Goal: Information Seeking & Learning: Learn about a topic

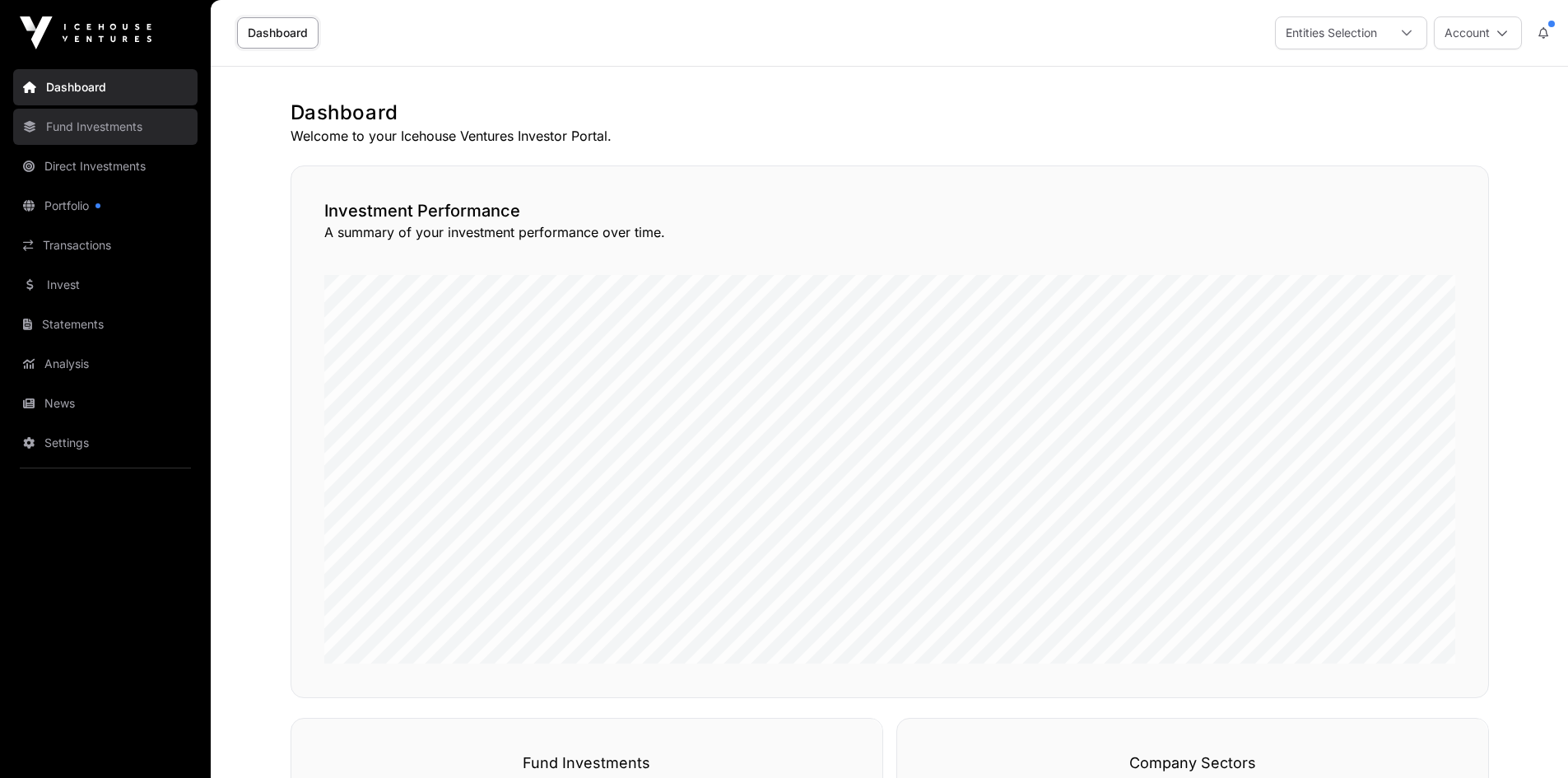
click at [105, 123] on link "Fund Investments" at bounding box center [105, 127] width 185 height 37
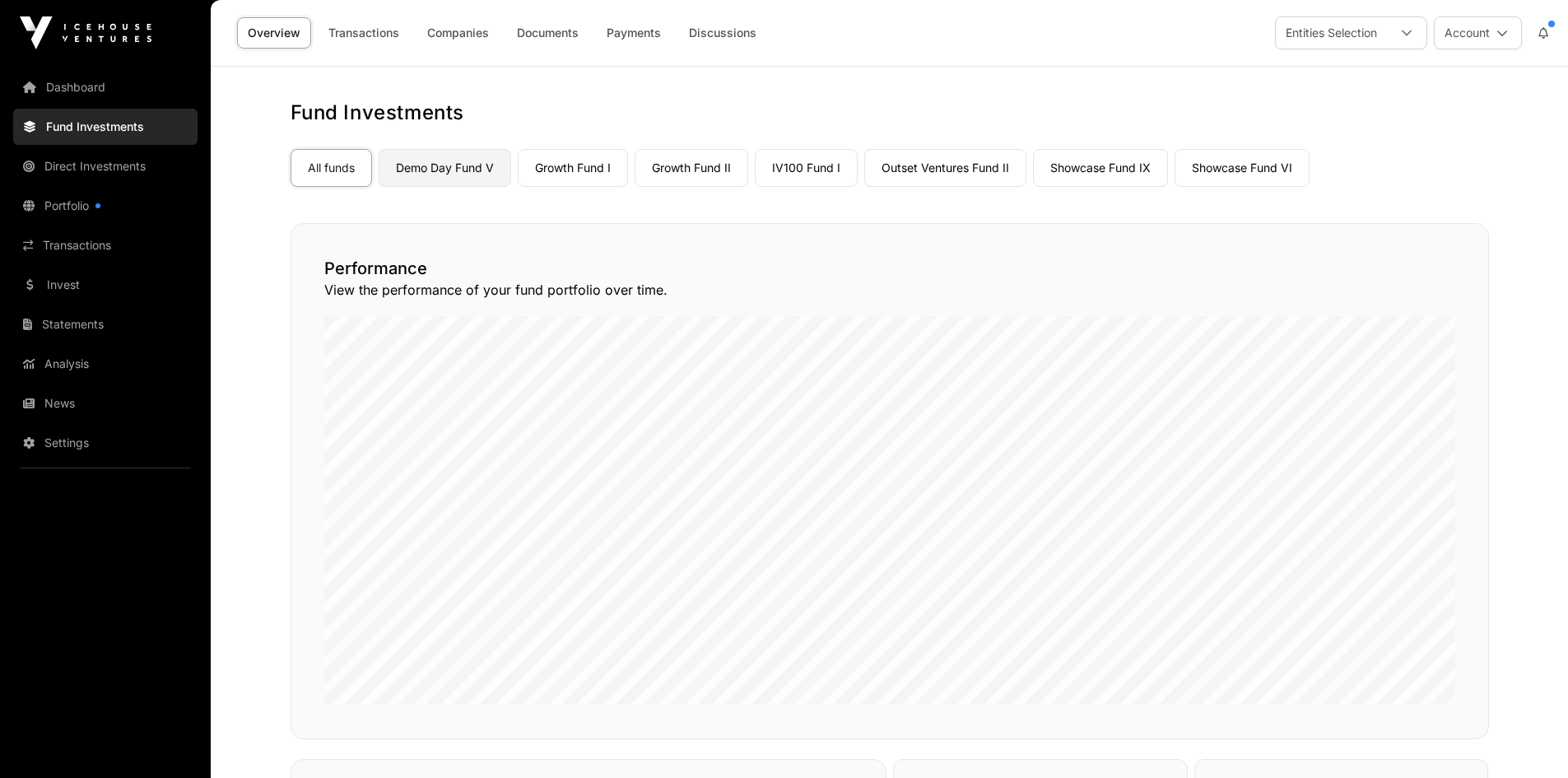
click at [448, 168] on link "Demo Day Fund V" at bounding box center [445, 168] width 133 height 37
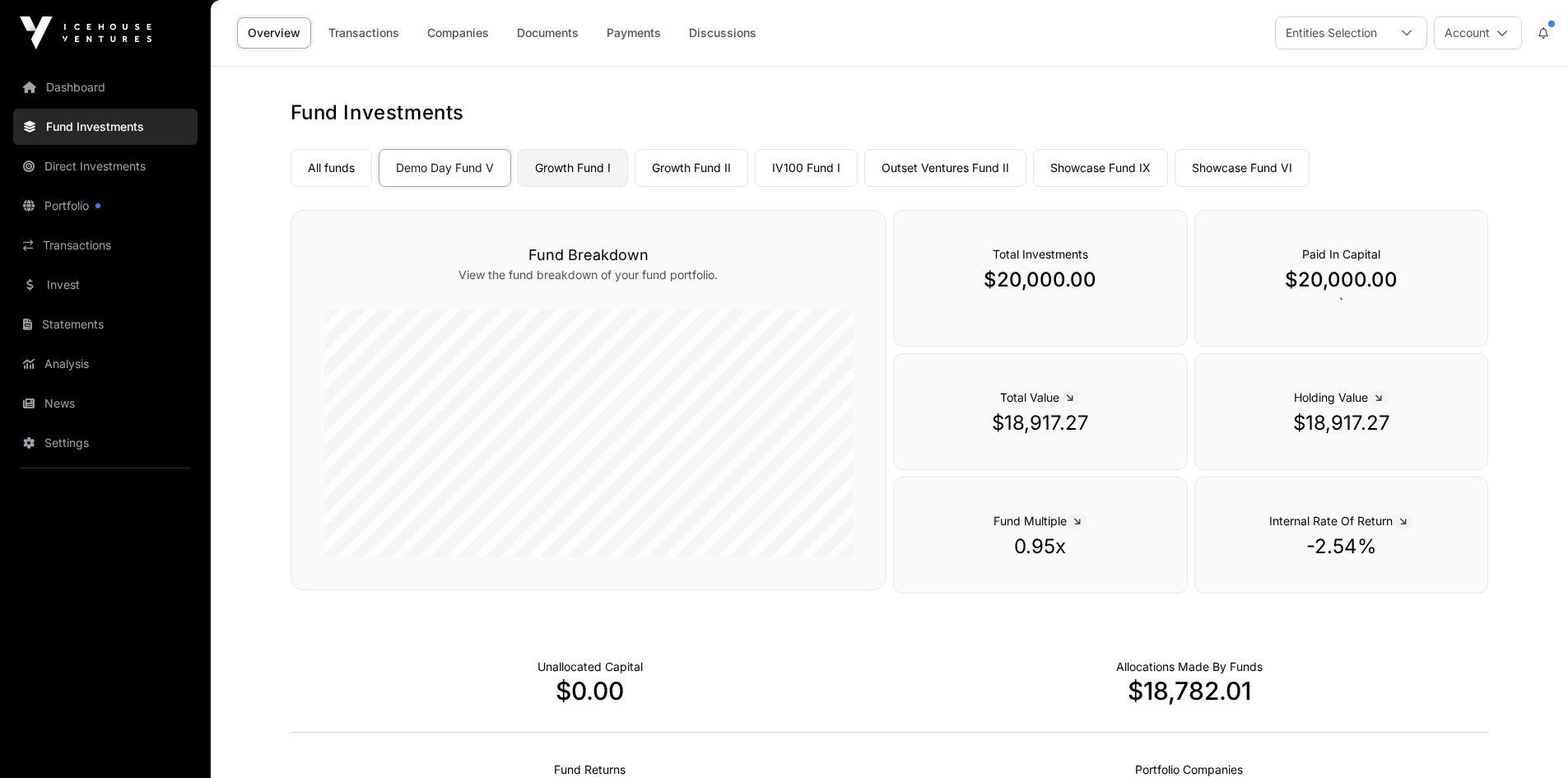
click at [586, 164] on link "Growth Fund I" at bounding box center [573, 168] width 111 height 37
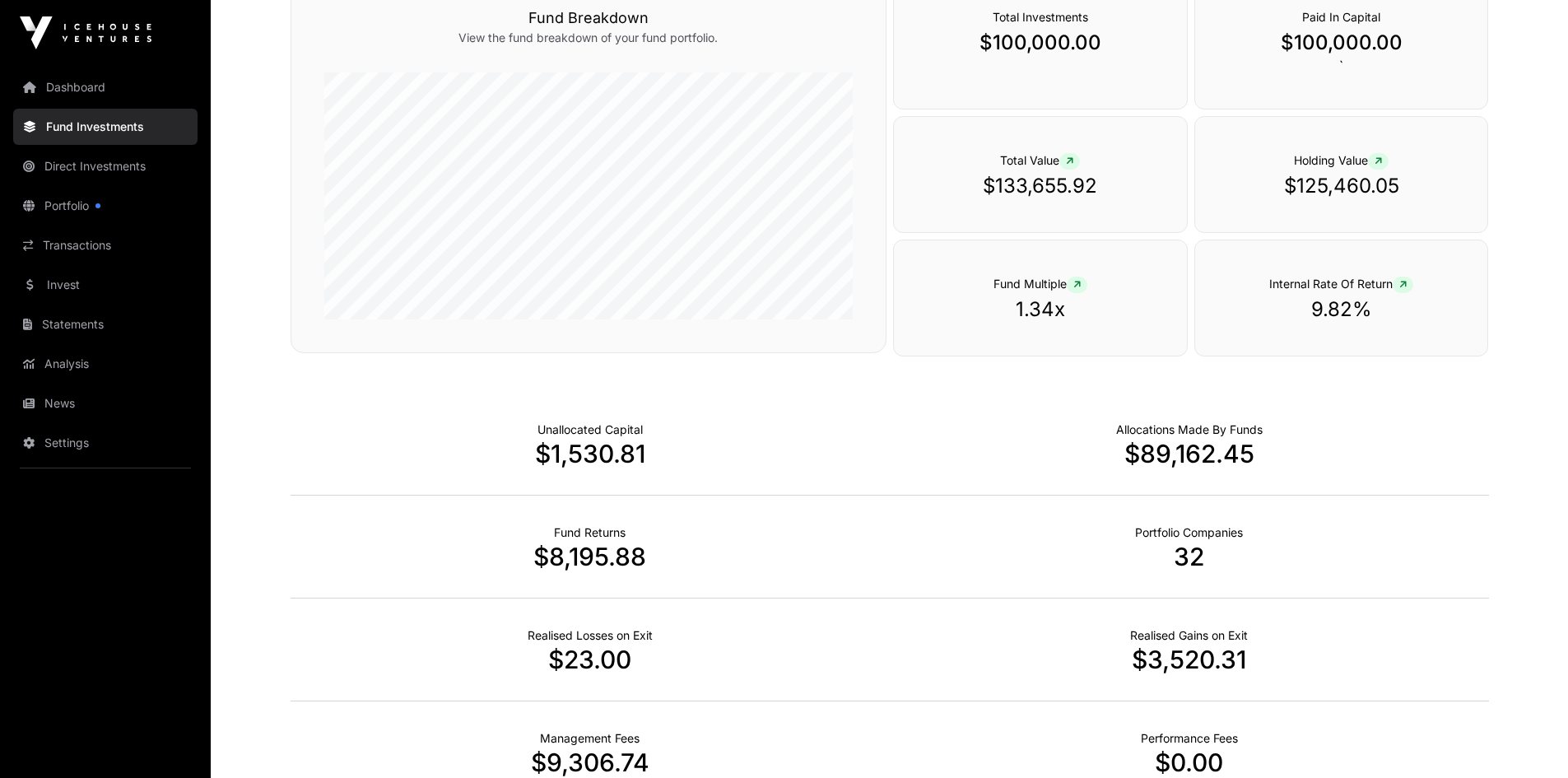
scroll to position [155, 0]
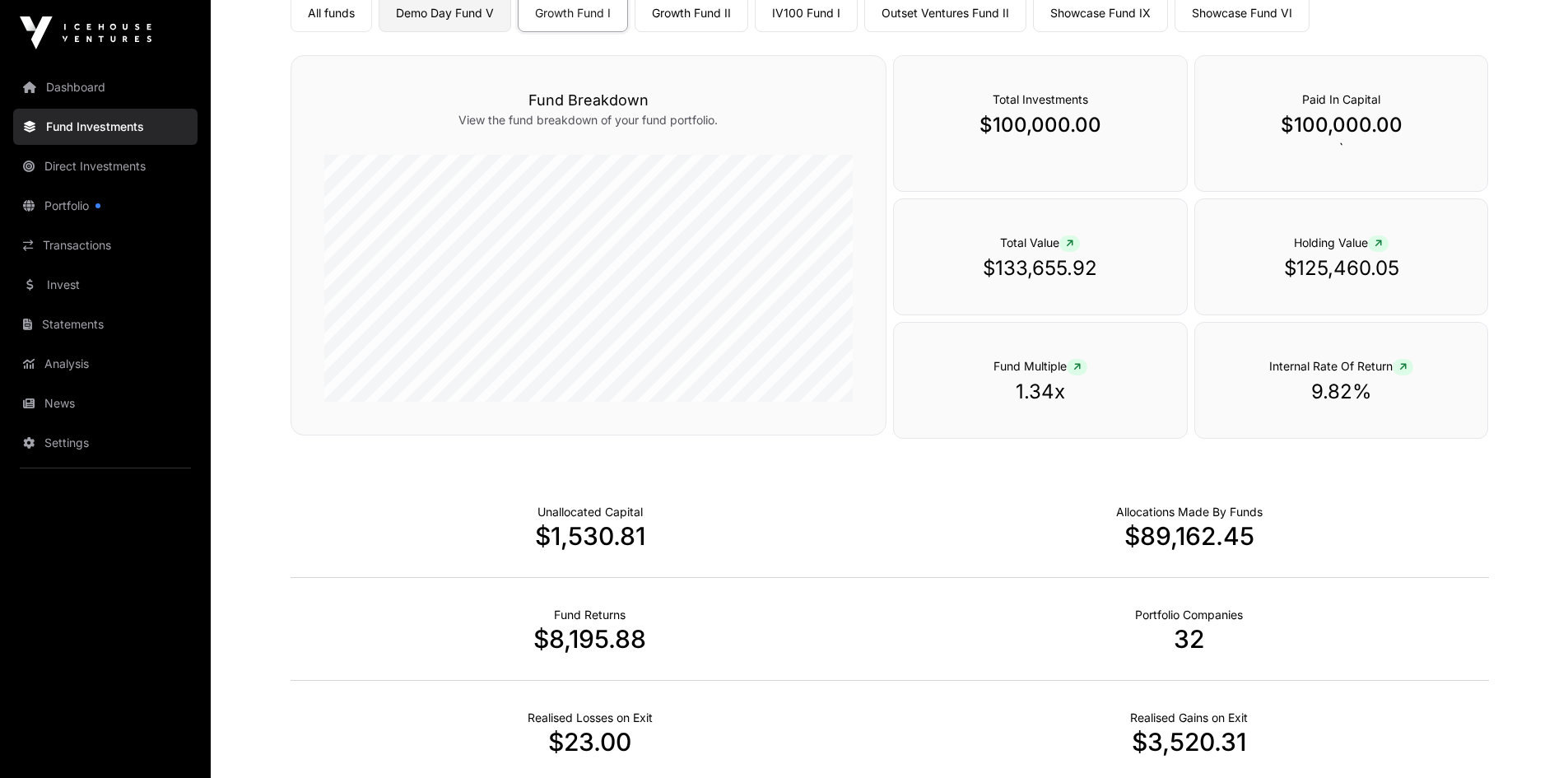
click at [453, 15] on link "Demo Day Fund V" at bounding box center [445, 13] width 133 height 37
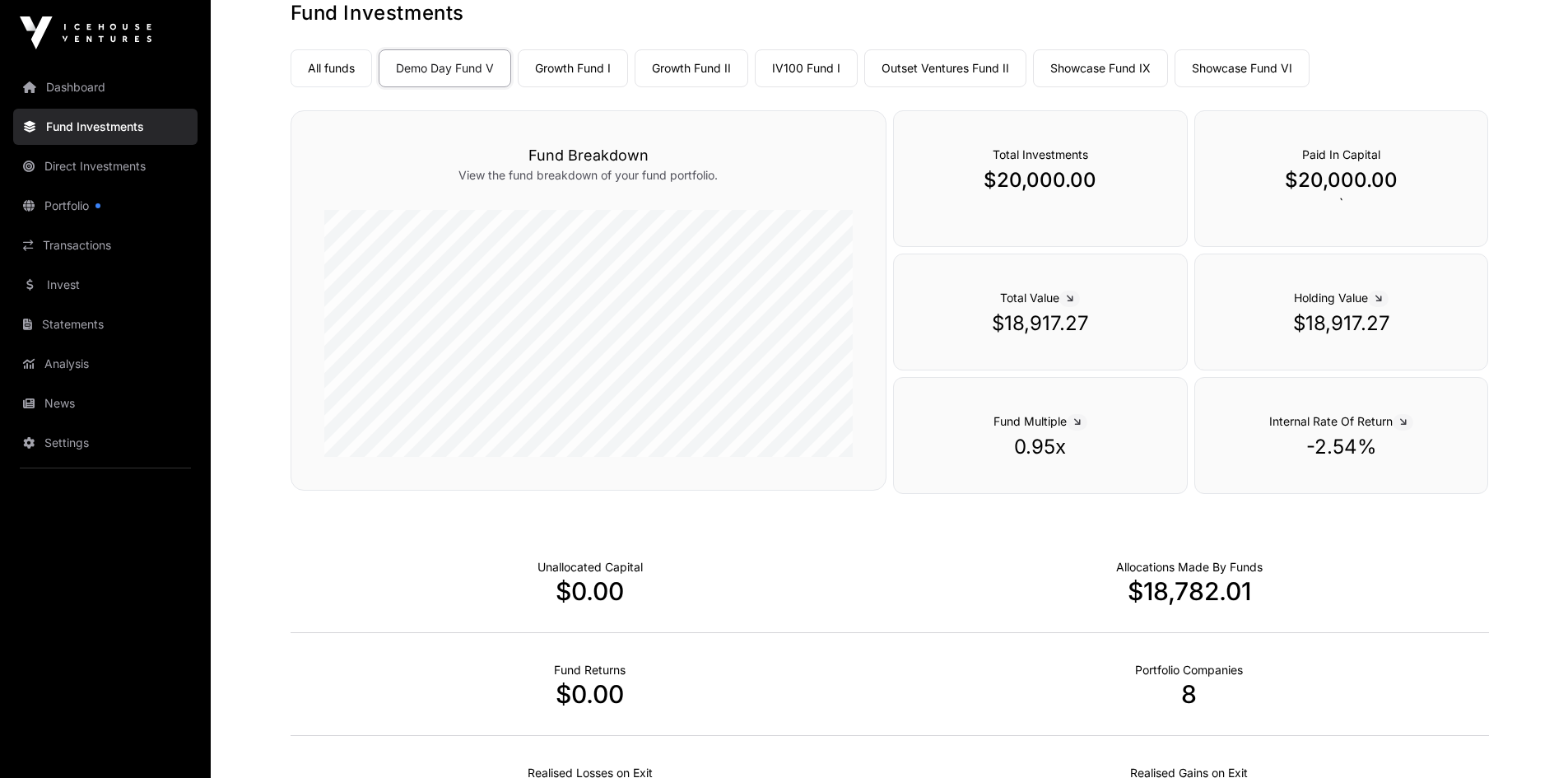
scroll to position [72, 0]
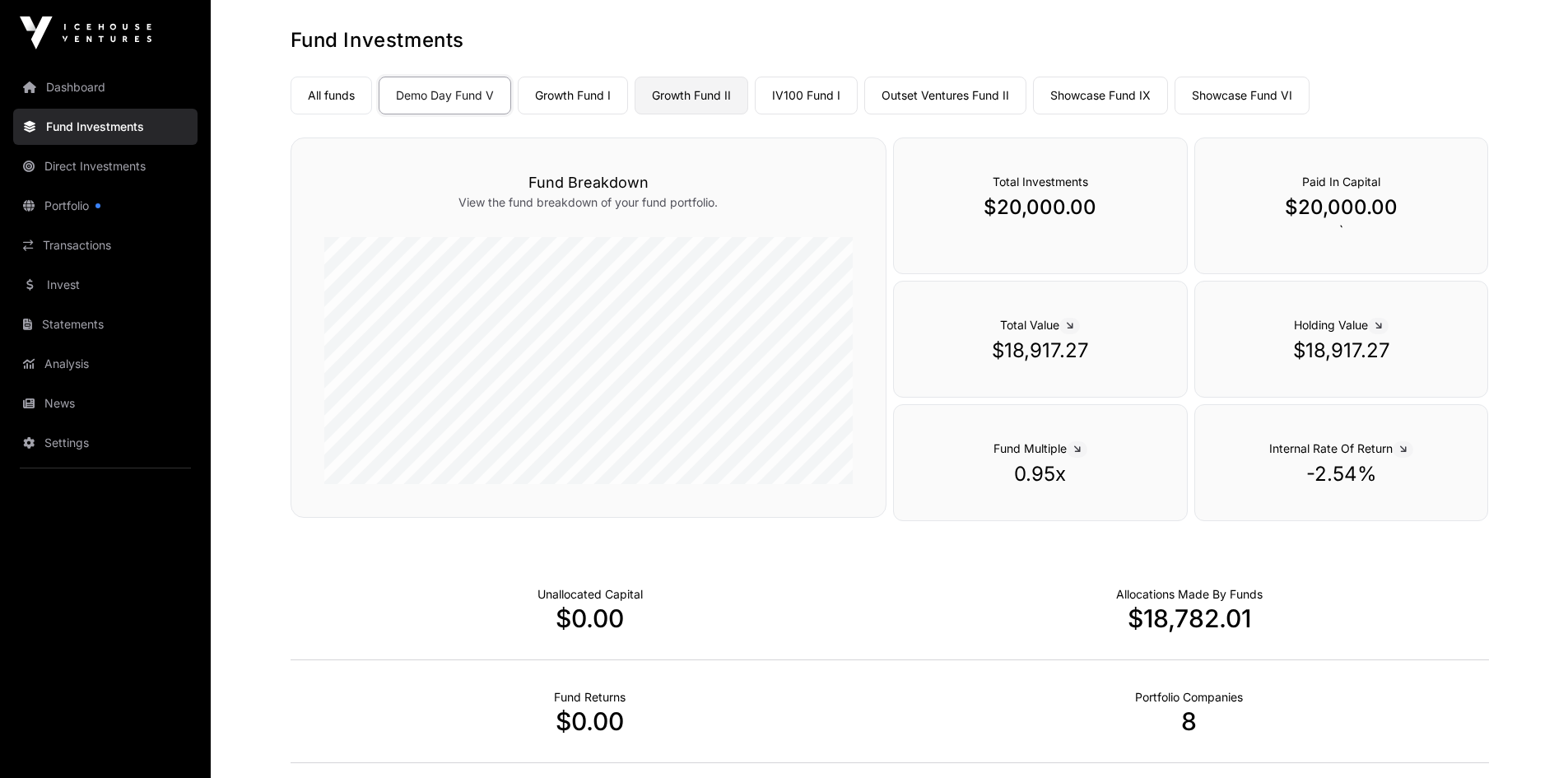
click at [710, 95] on link "Growth Fund II" at bounding box center [691, 95] width 113 height 37
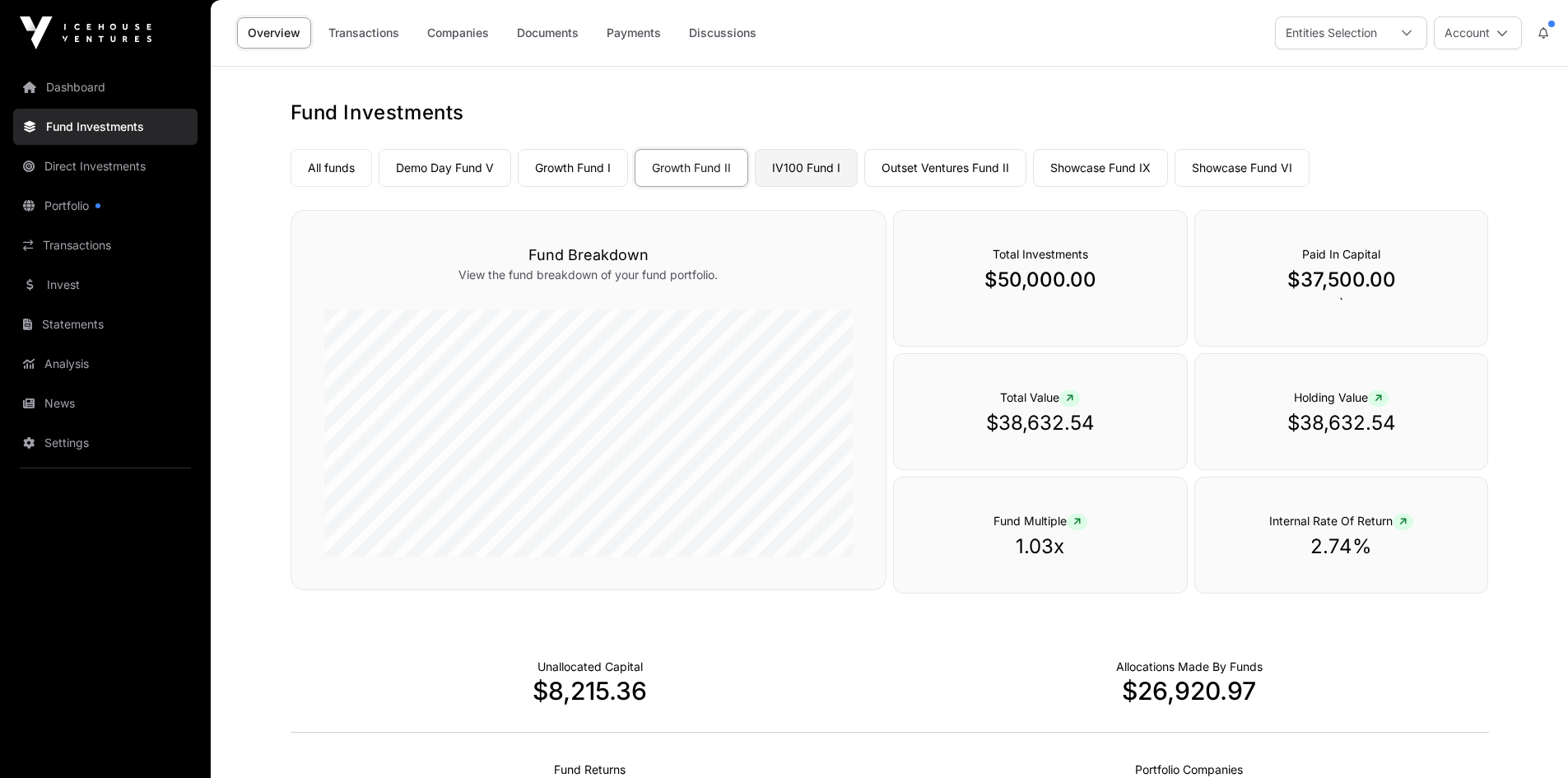
click at [809, 167] on link "IV100 Fund I" at bounding box center [806, 168] width 103 height 37
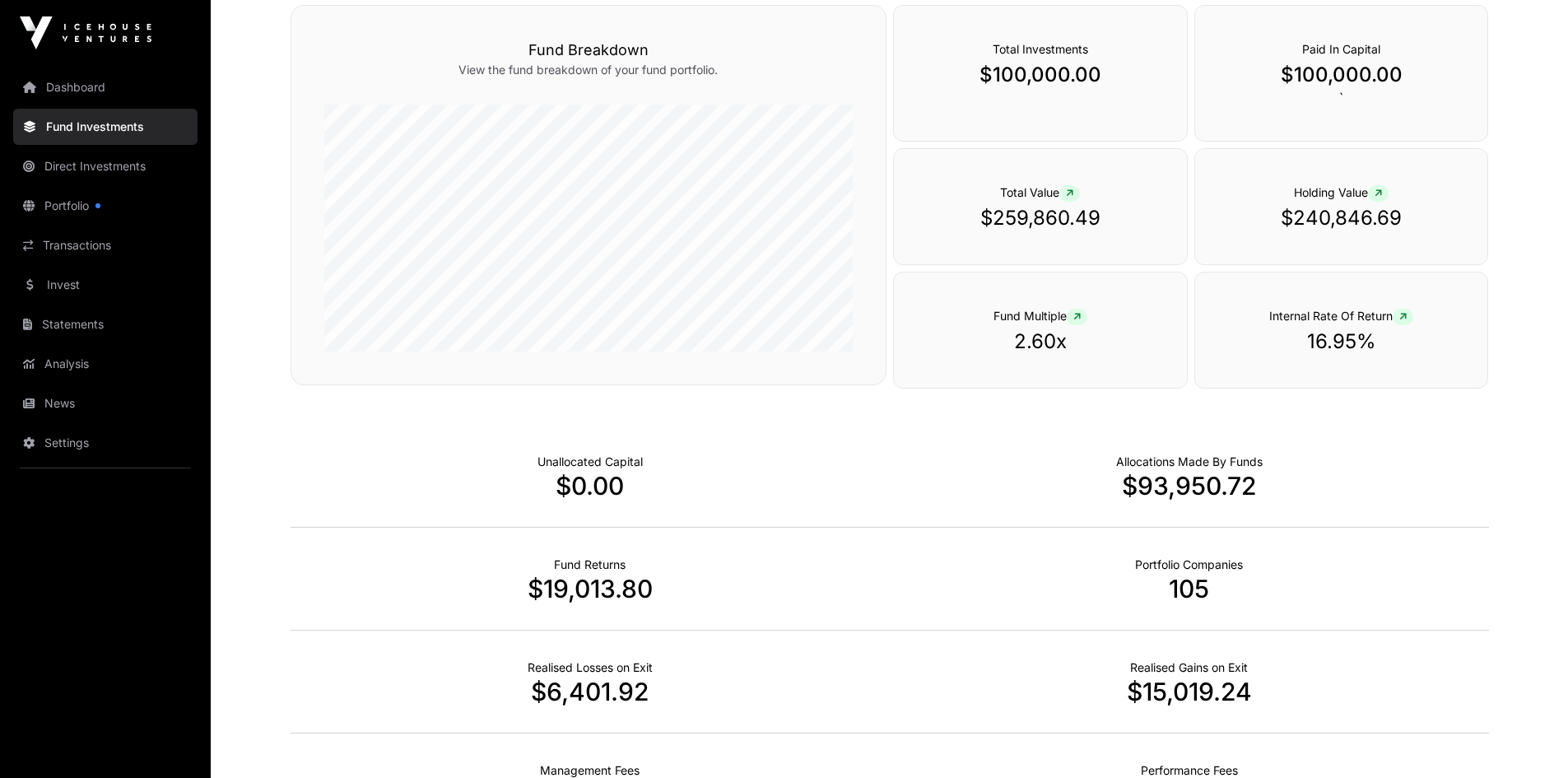
scroll to position [155, 0]
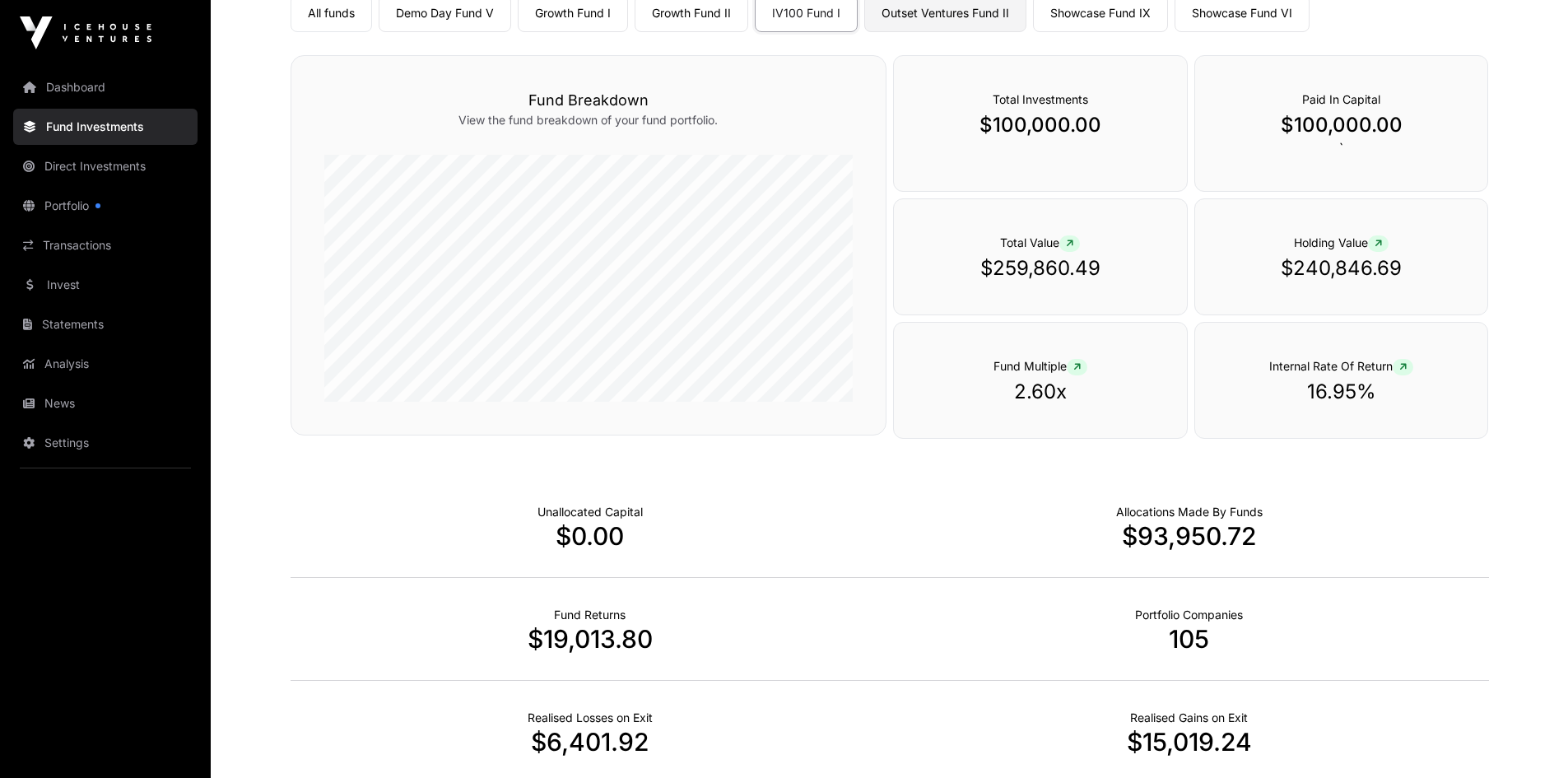
click at [907, 12] on link "Outset Ventures Fund II" at bounding box center [945, 13] width 163 height 37
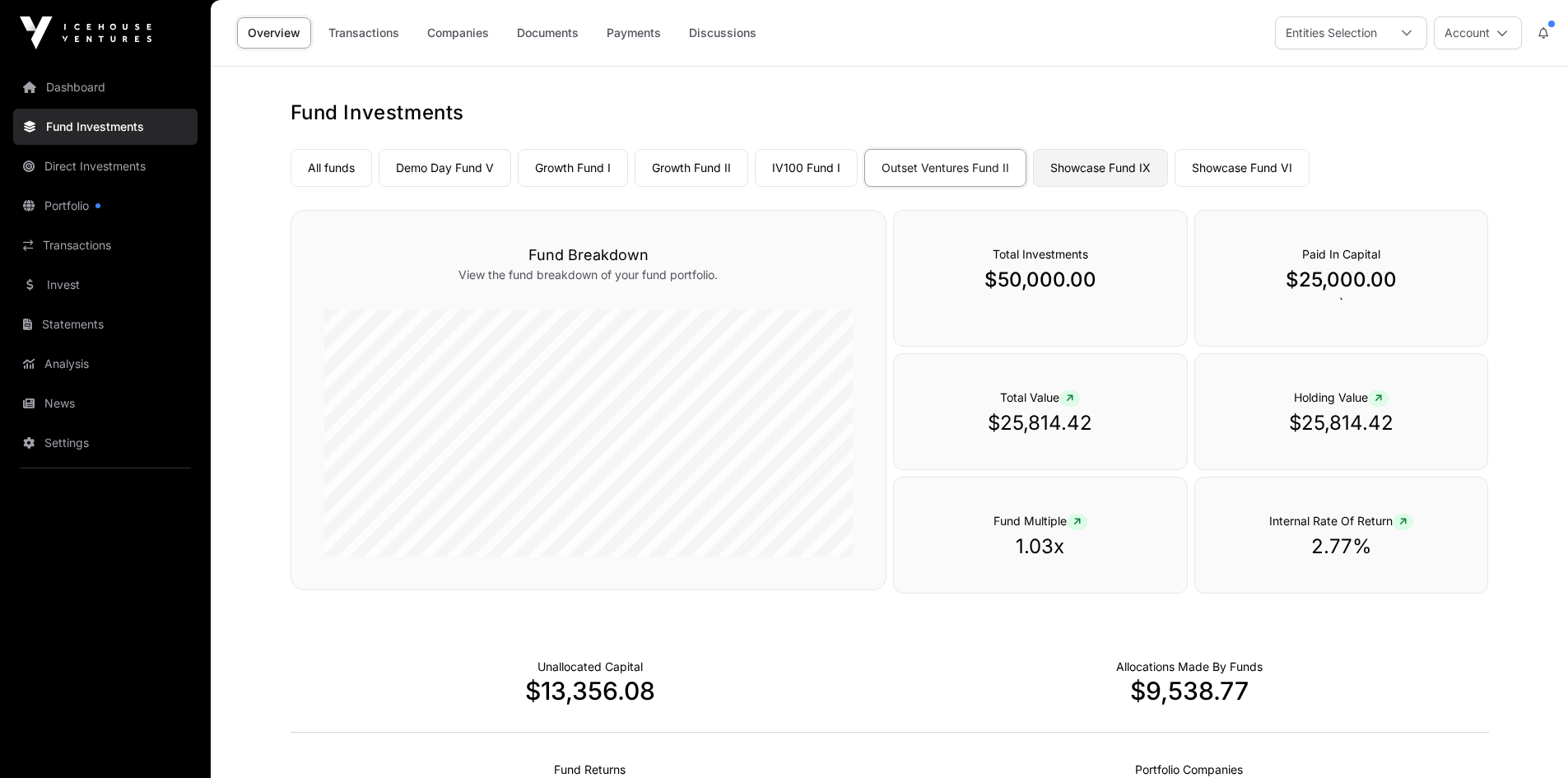
click at [1041, 166] on link "Showcase Fund IX" at bounding box center [1100, 168] width 135 height 37
click at [1041, 168] on link "Showcase Fund VI" at bounding box center [1241, 168] width 135 height 37
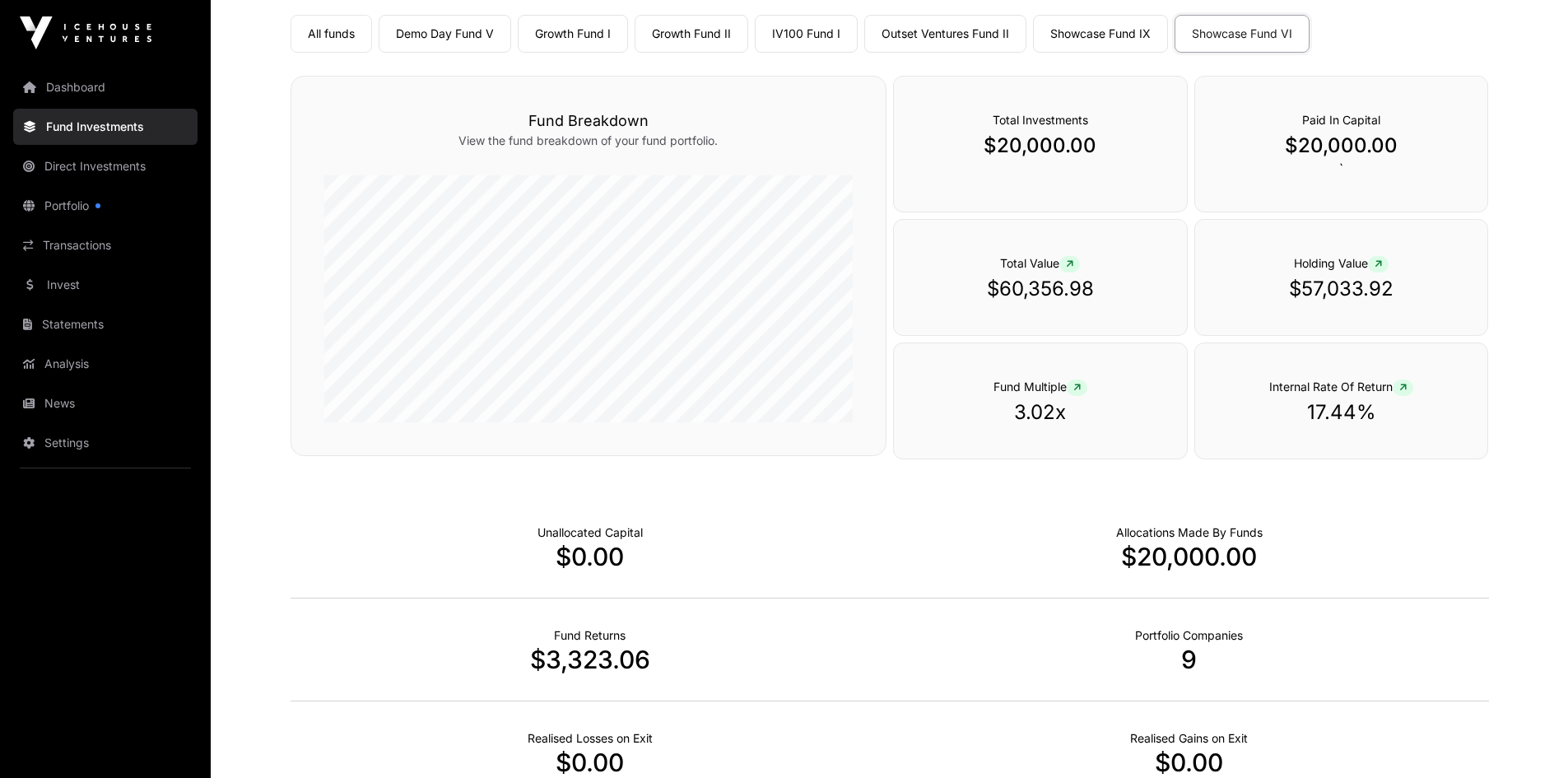
scroll to position [164, 0]
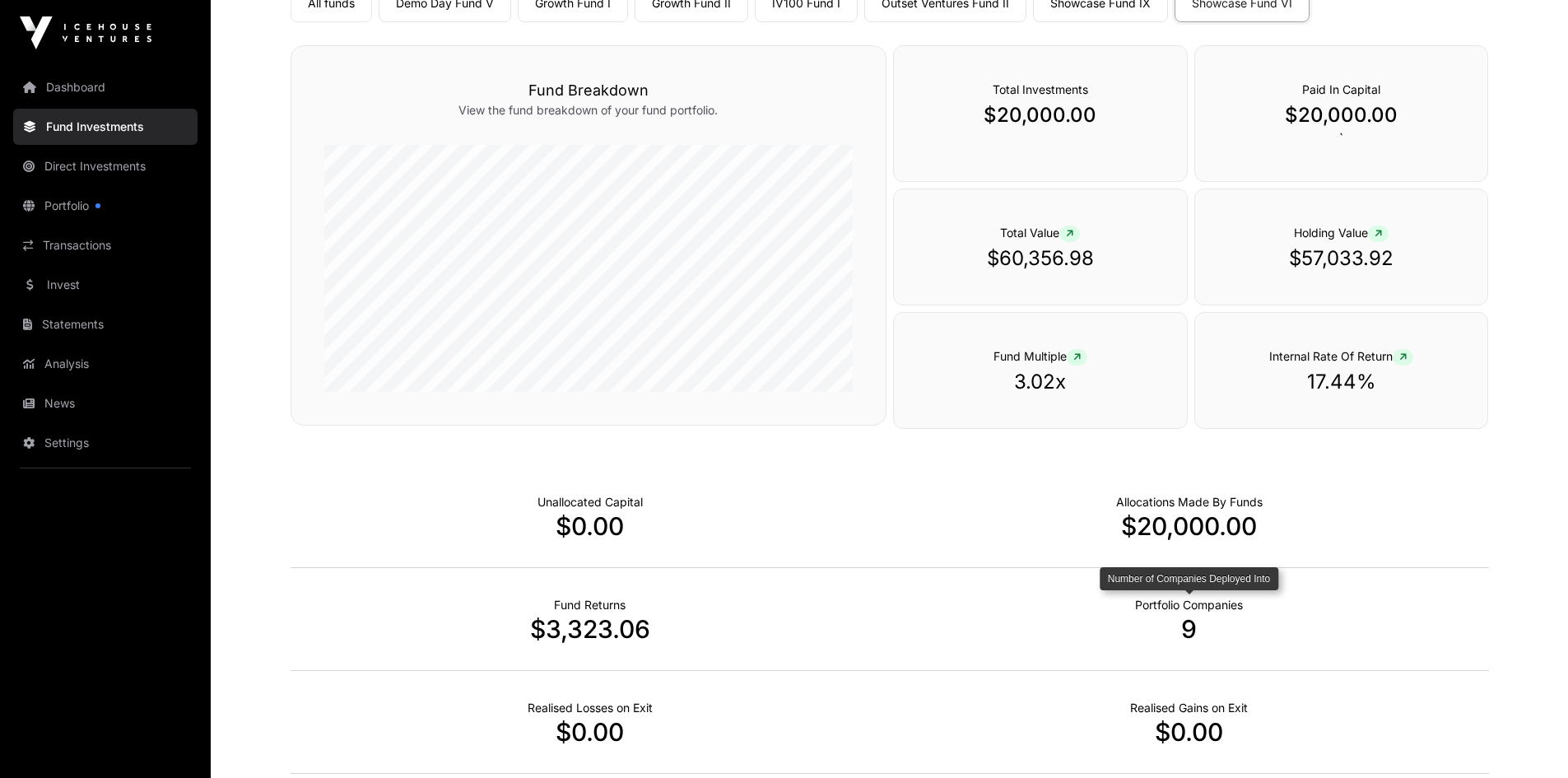
click at [1041, 481] on p "Portfolio Companies" at bounding box center [1189, 604] width 108 height 16
click at [636, 481] on p "$3,323.06" at bounding box center [590, 629] width 599 height 30
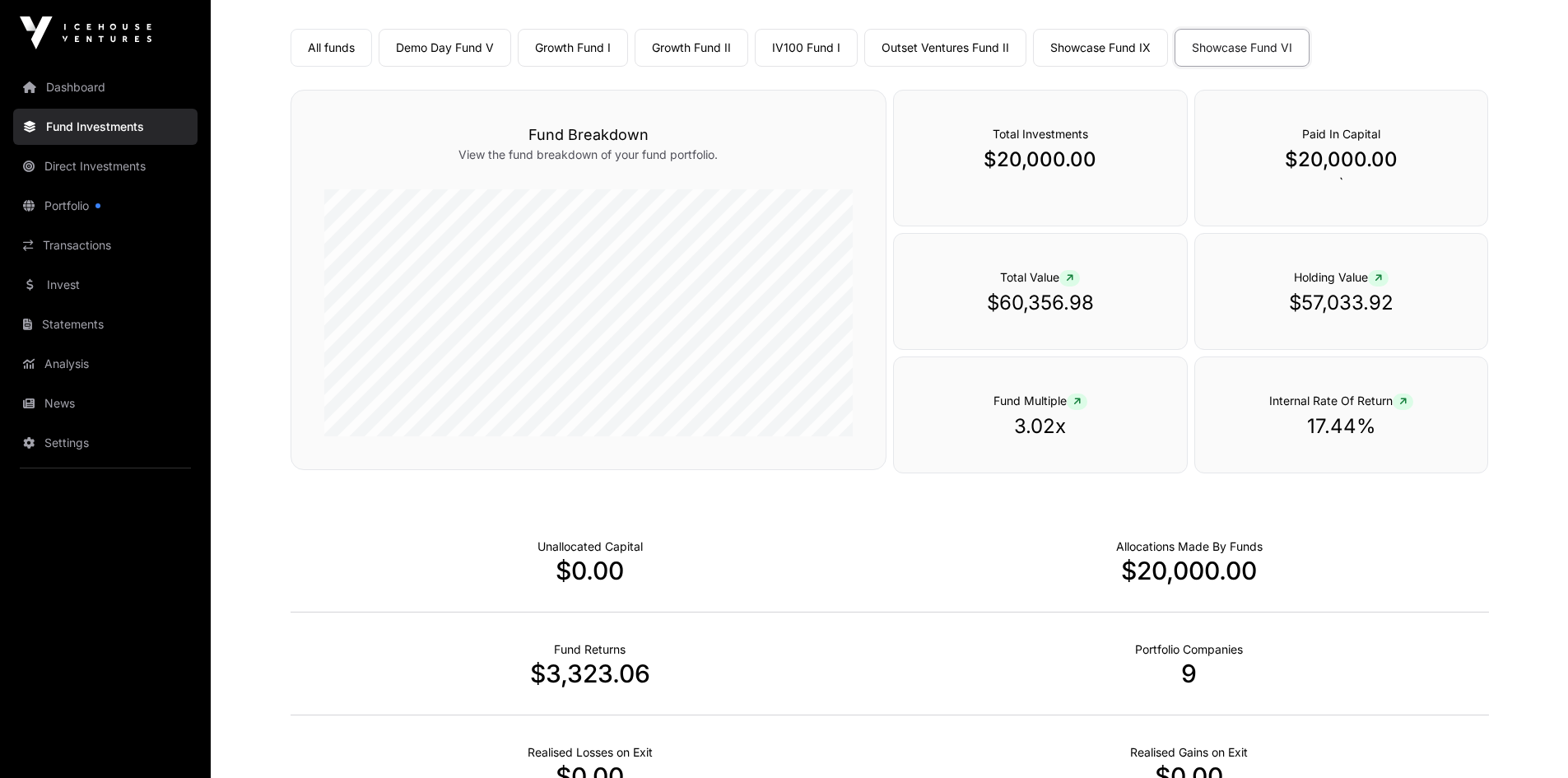
scroll to position [83, 0]
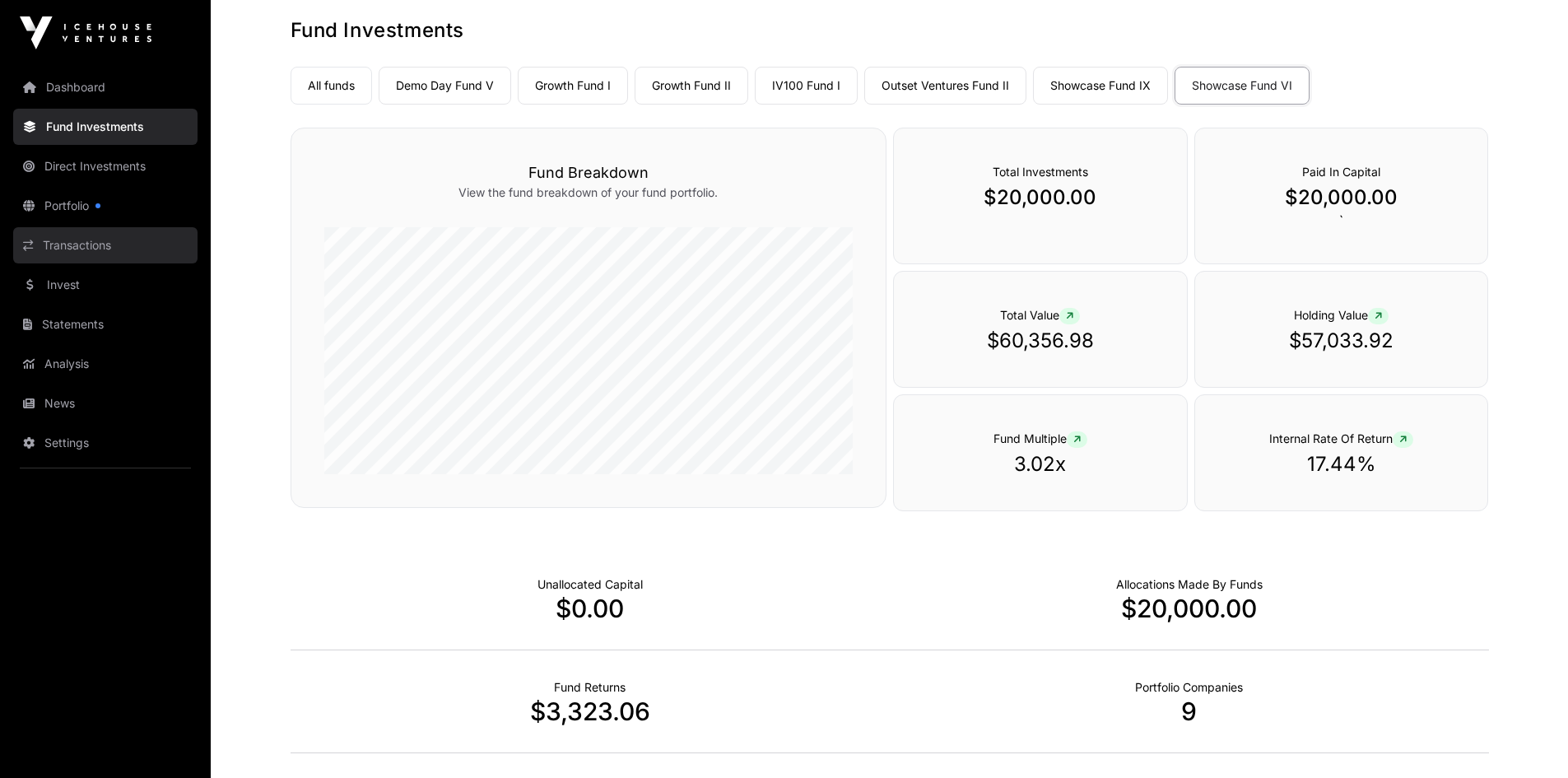
click at [83, 243] on link "Transactions" at bounding box center [105, 245] width 185 height 37
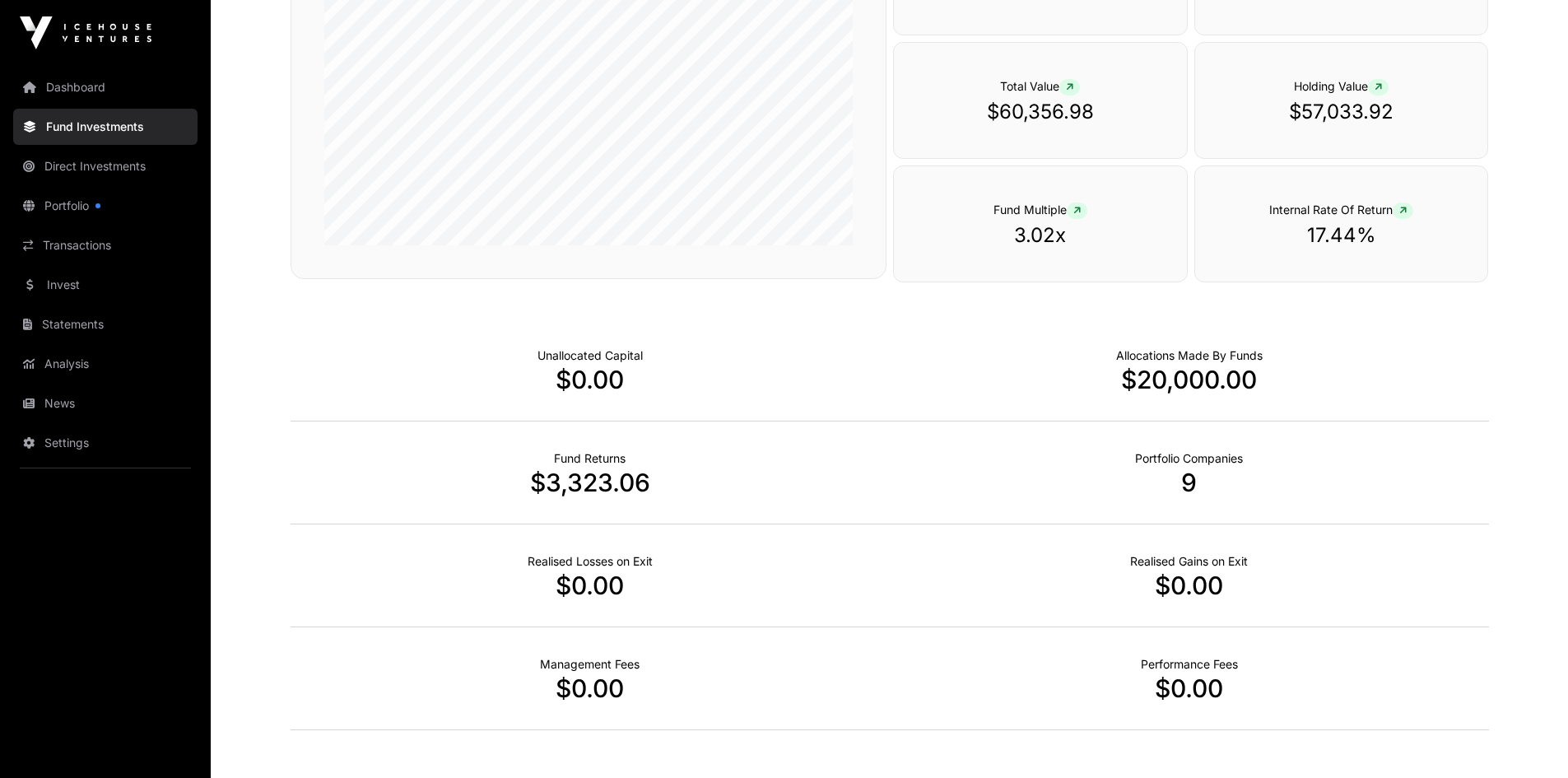
scroll to position [155, 0]
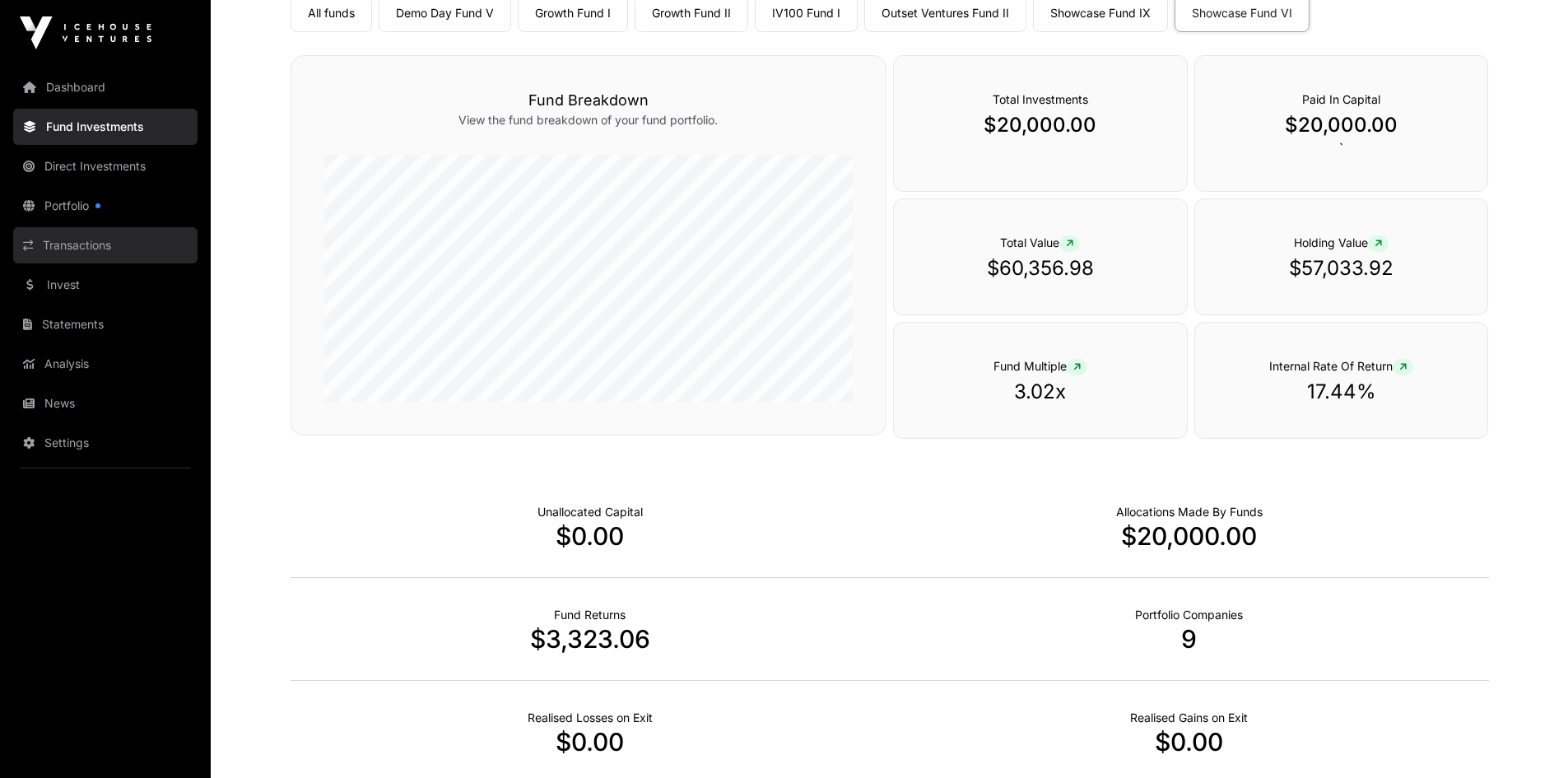
click at [100, 244] on link "Transactions" at bounding box center [105, 245] width 185 height 37
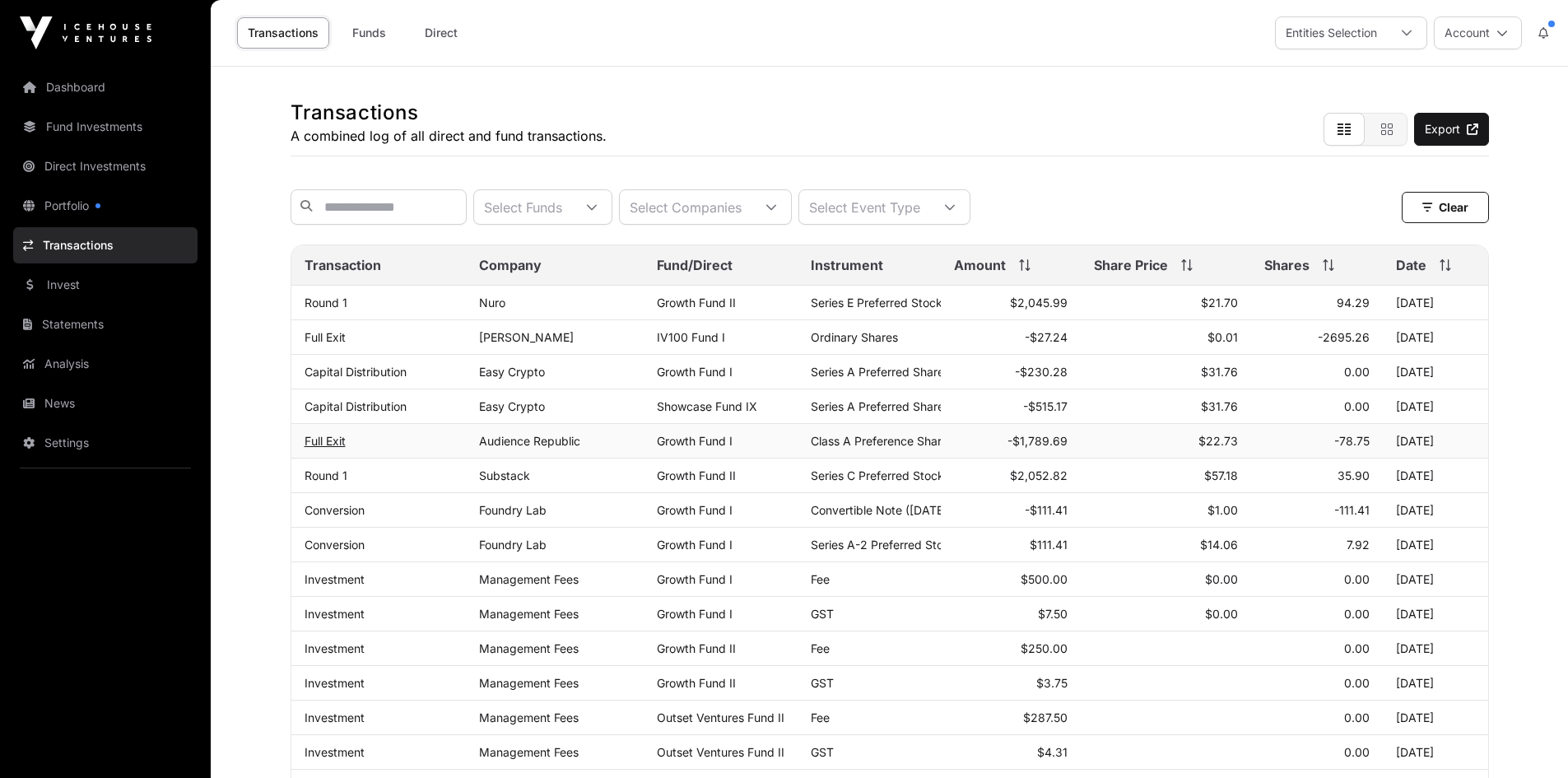
click at [328, 446] on link "Full Exit" at bounding box center [325, 441] width 41 height 14
click at [82, 89] on link "Dashboard" at bounding box center [105, 87] width 185 height 37
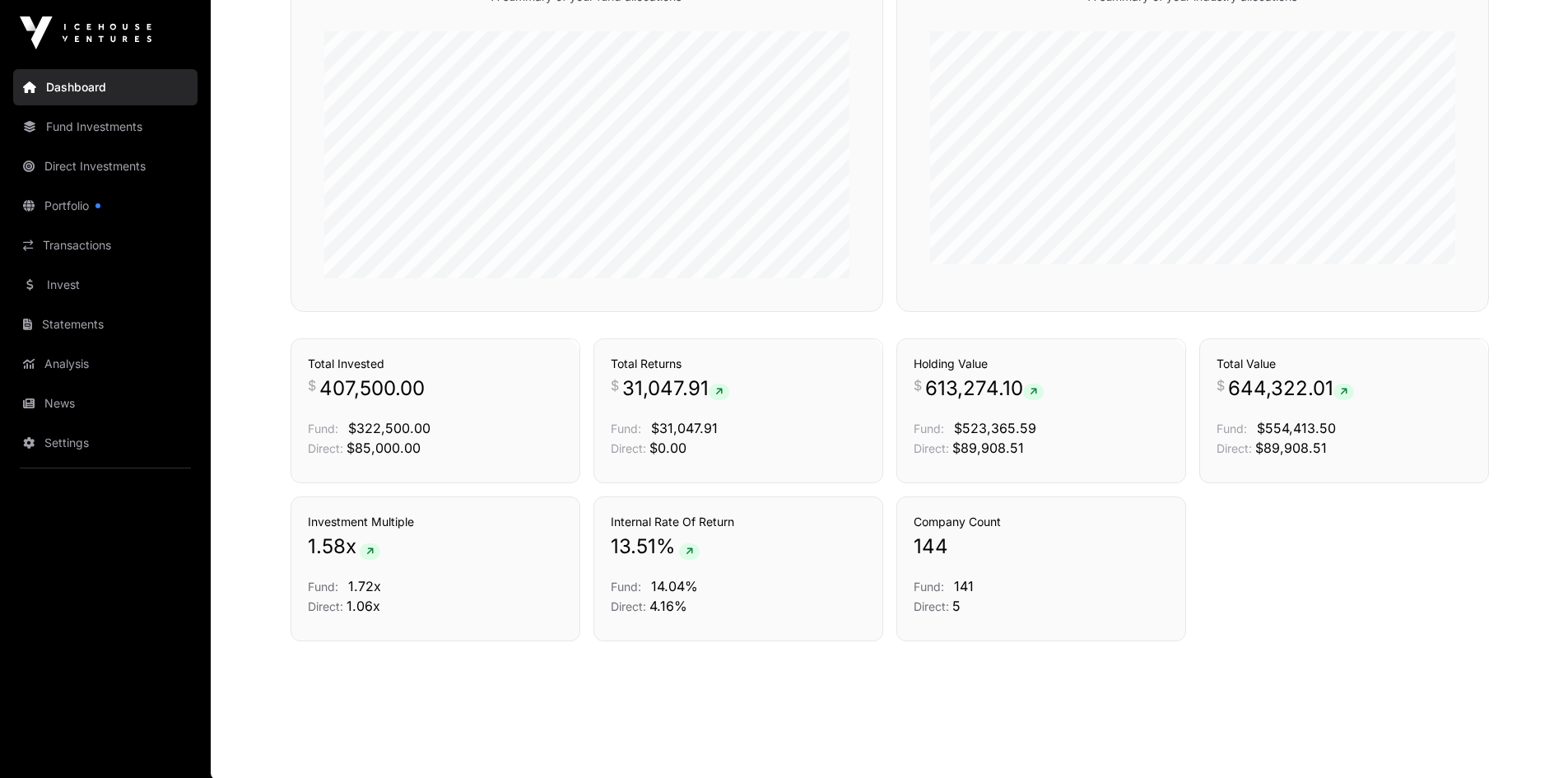
scroll to position [788, 0]
click at [86, 86] on link "Dashboard" at bounding box center [105, 87] width 185 height 37
click at [1032, 426] on span "$523,365.59" at bounding box center [995, 426] width 83 height 16
click at [77, 165] on link "Direct Investments" at bounding box center [105, 166] width 185 height 37
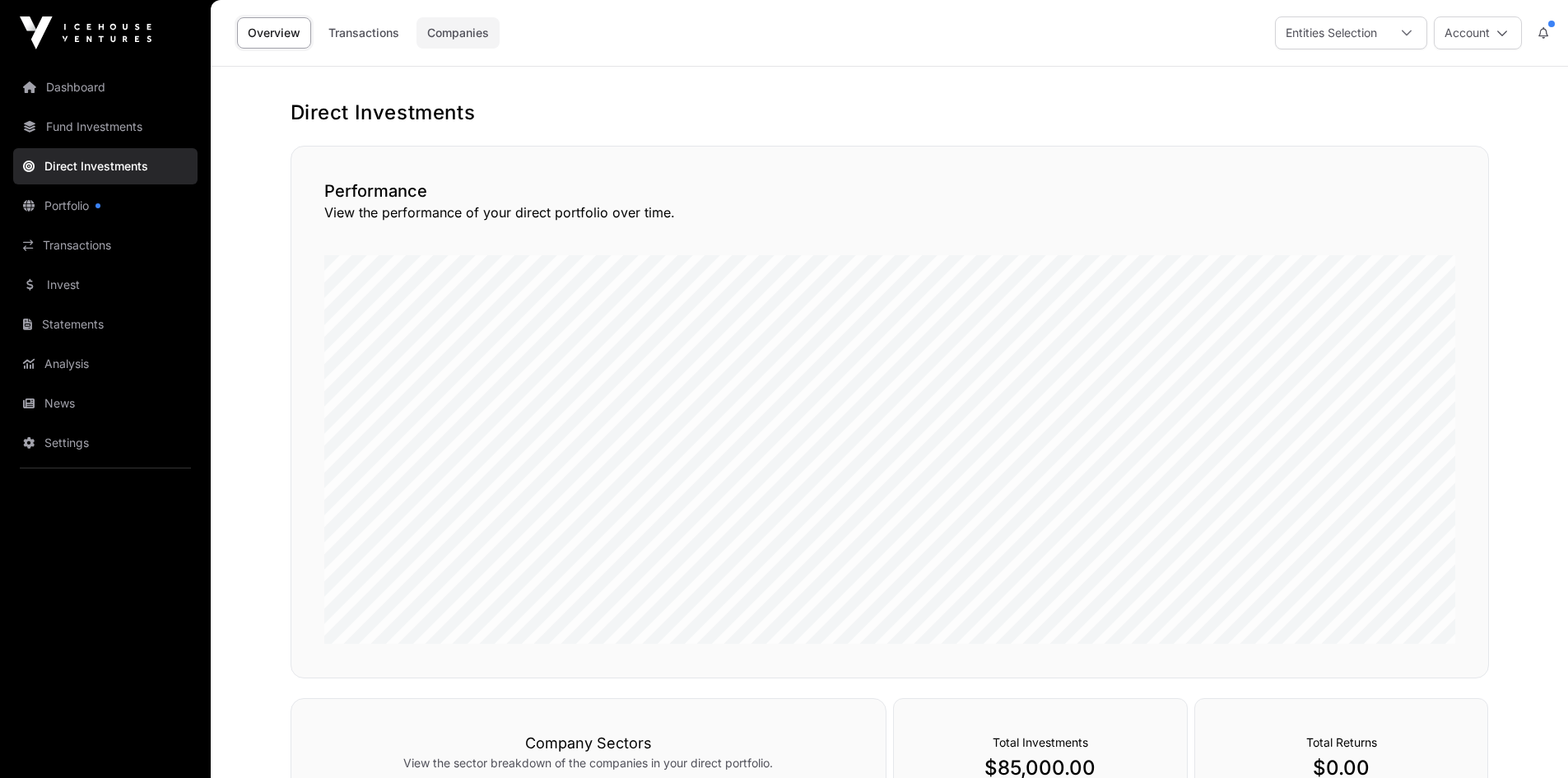
click at [462, 34] on link "Companies" at bounding box center [458, 32] width 83 height 31
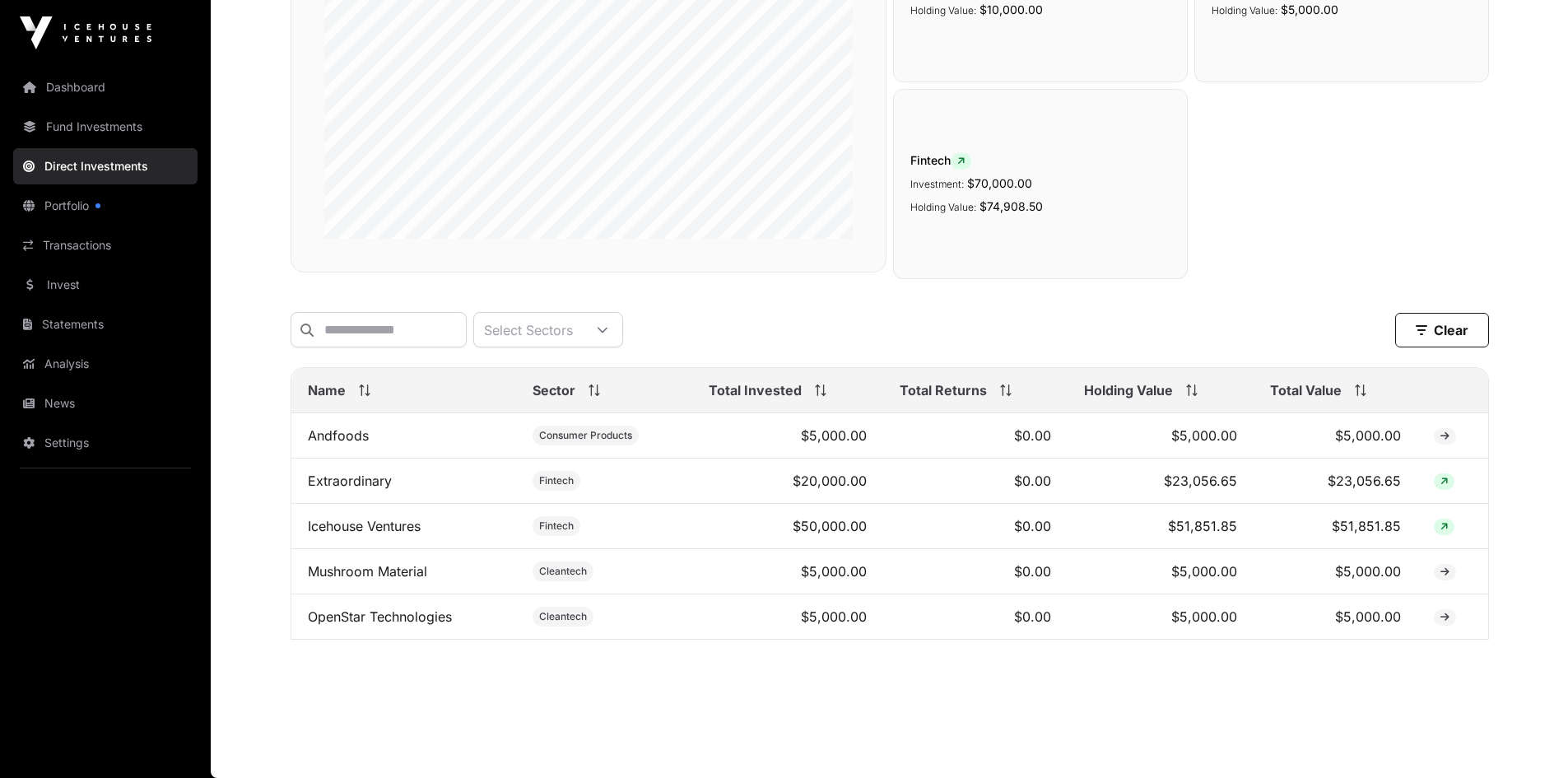
scroll to position [265, 0]
click at [96, 89] on link "Dashboard" at bounding box center [105, 87] width 185 height 37
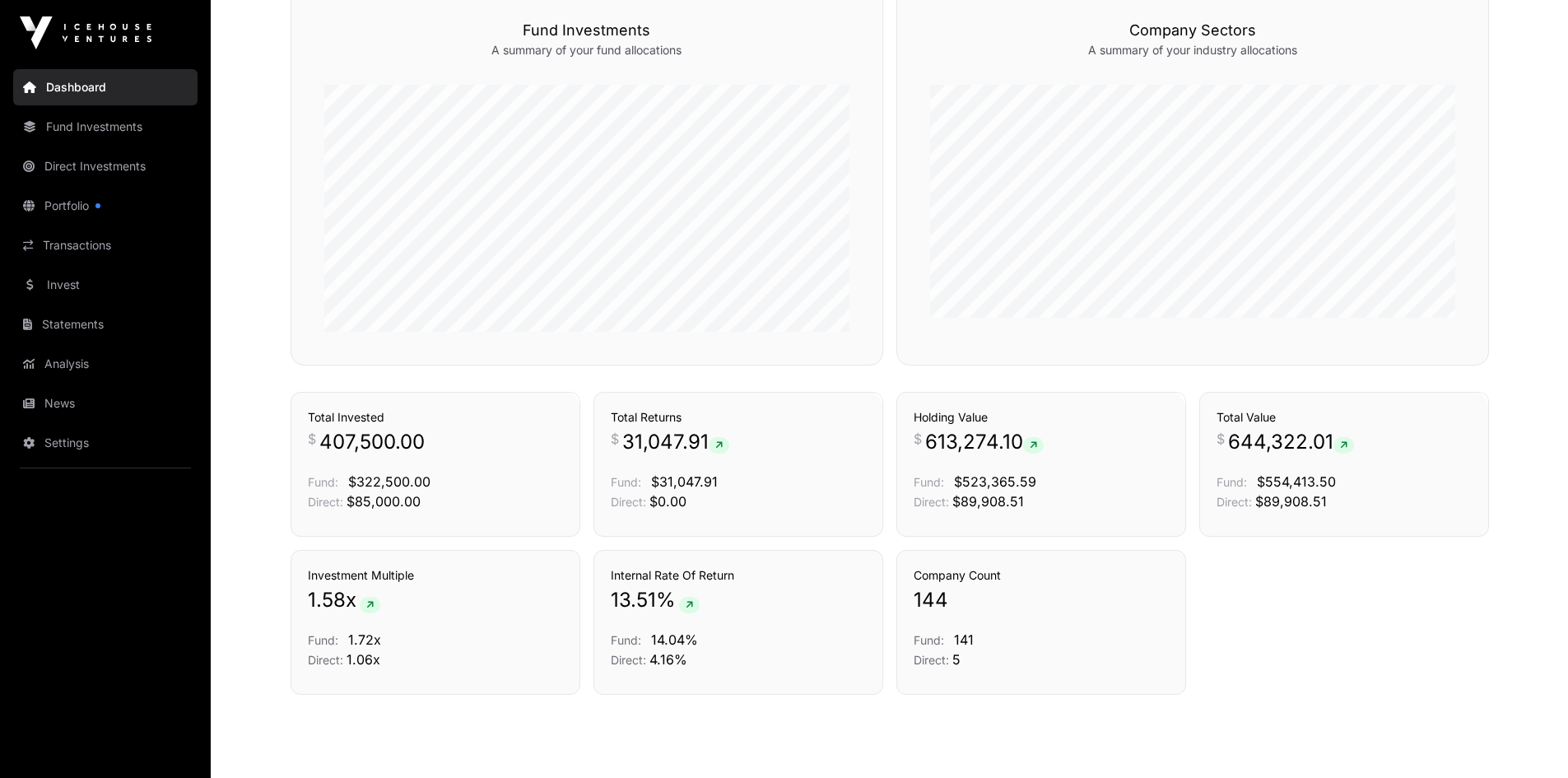
scroll to position [788, 0]
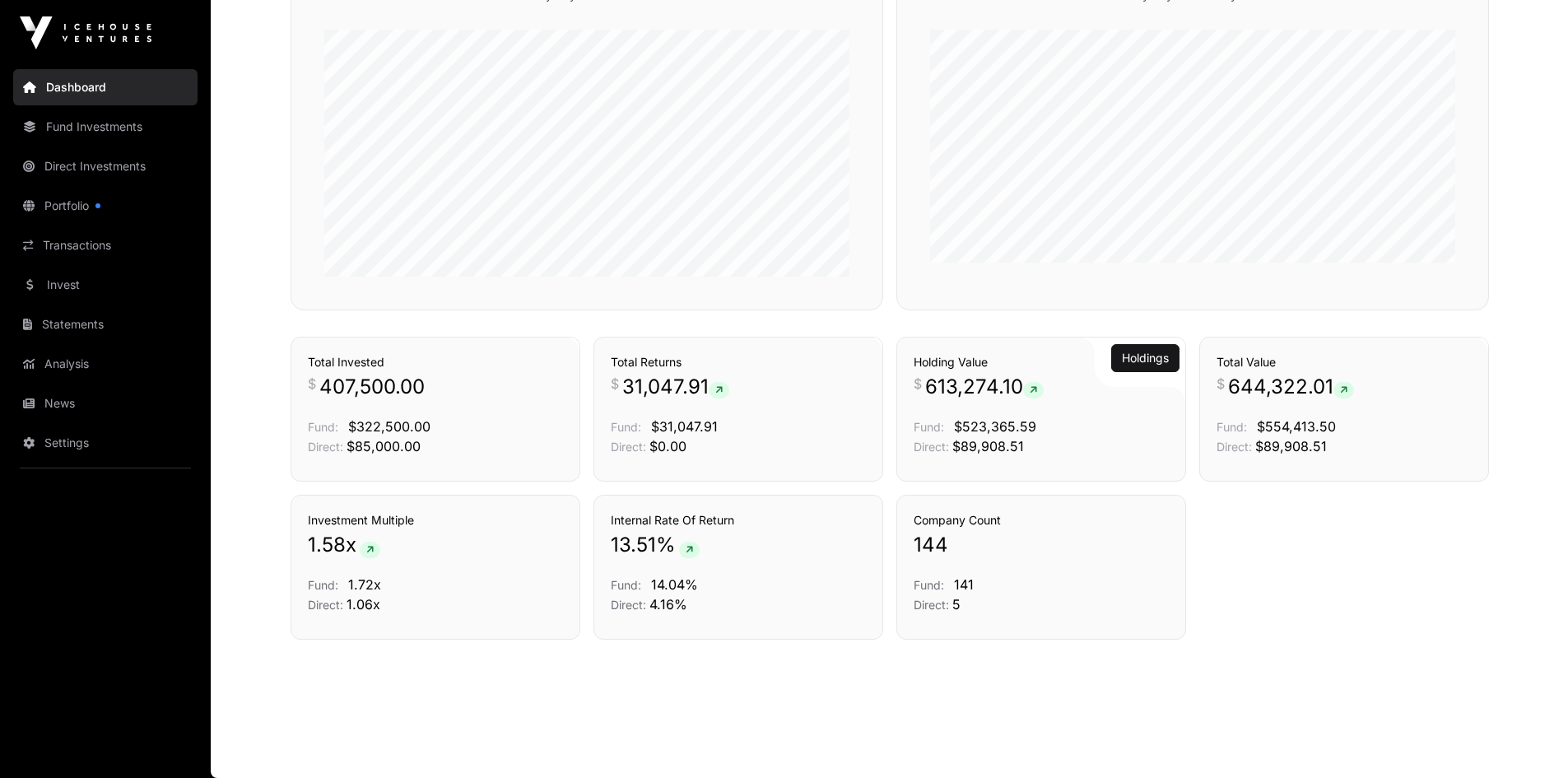
click at [987, 411] on div "Holding Value $ 613,274.10 Fund: $523,365.59 Direct: $89,908.51" at bounding box center [1041, 405] width 255 height 102
click at [817, 351] on link "Transactions" at bounding box center [831, 358] width 68 height 16
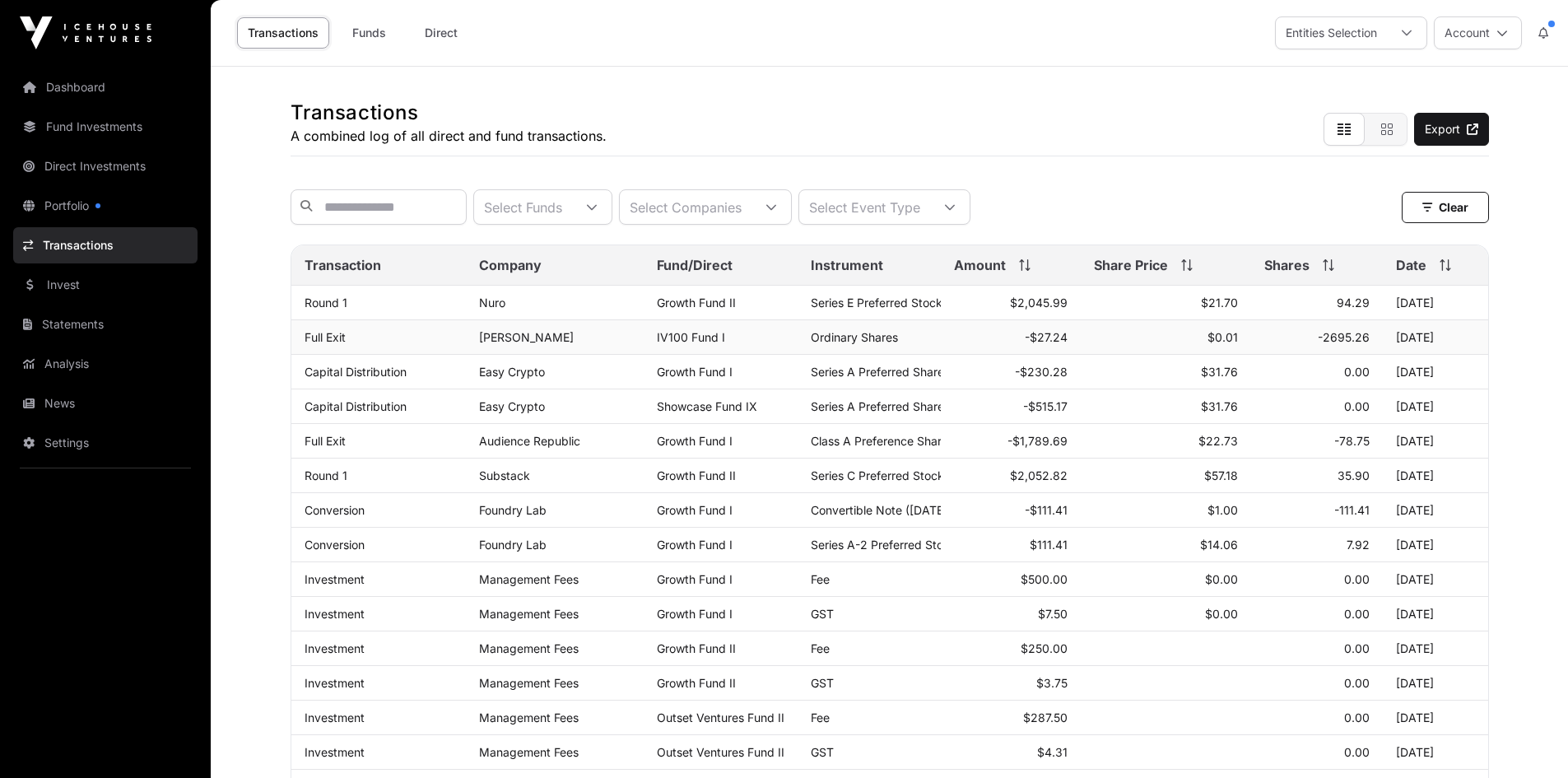
click at [796, 353] on td "IV100 Fund I" at bounding box center [720, 337] width 154 height 35
